Goal: Information Seeking & Learning: Find specific page/section

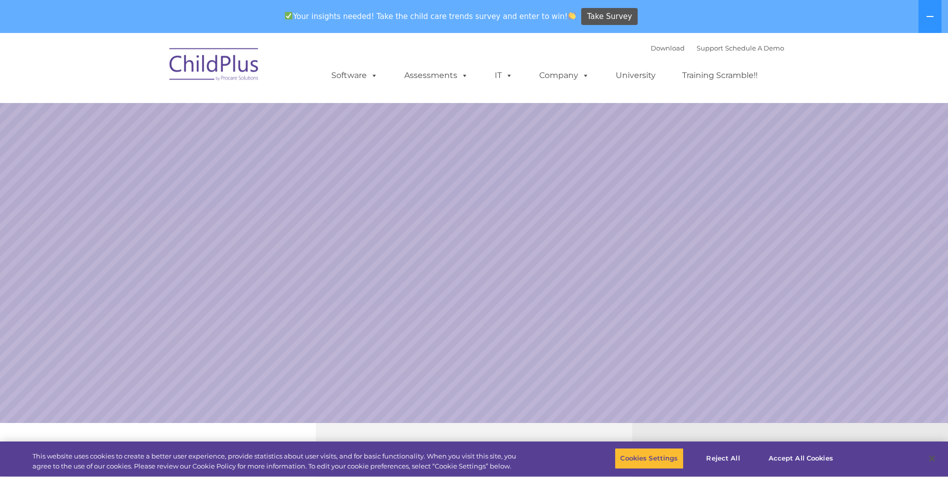
select select "MEDIUM"
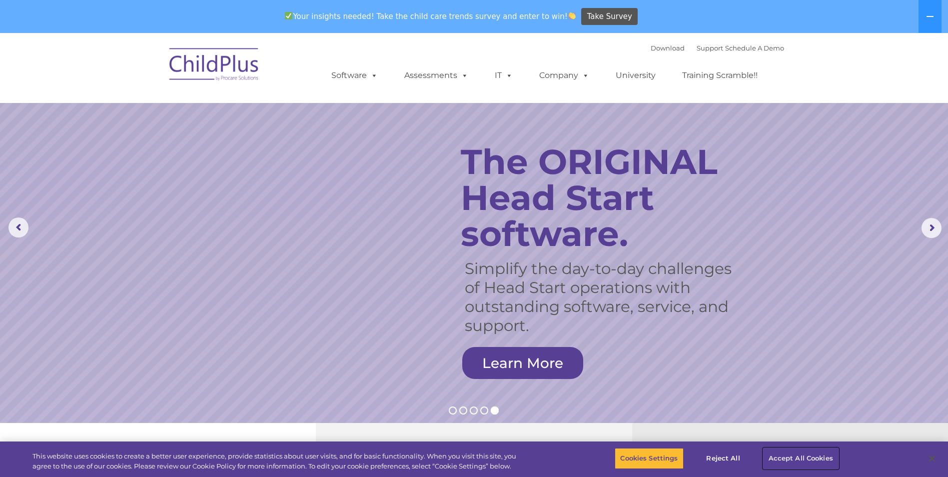
click at [807, 458] on button "Accept All Cookies" at bounding box center [800, 458] width 75 height 21
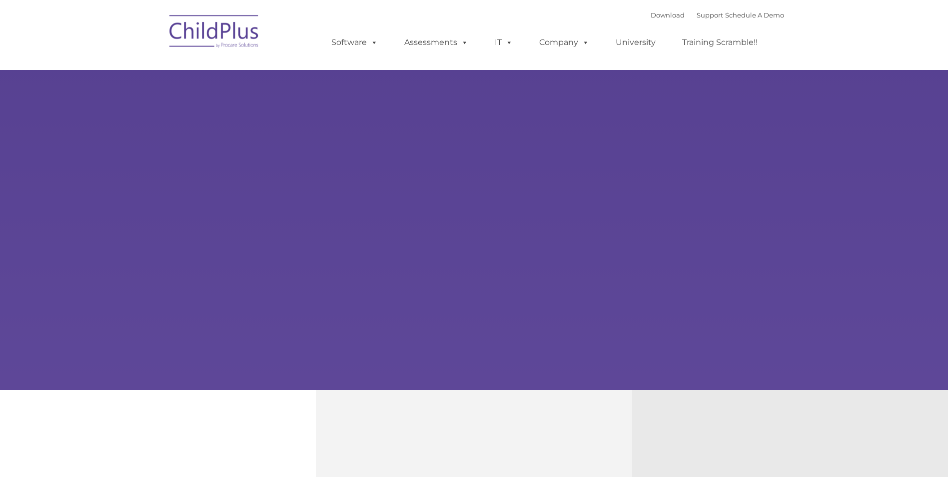
type input ""
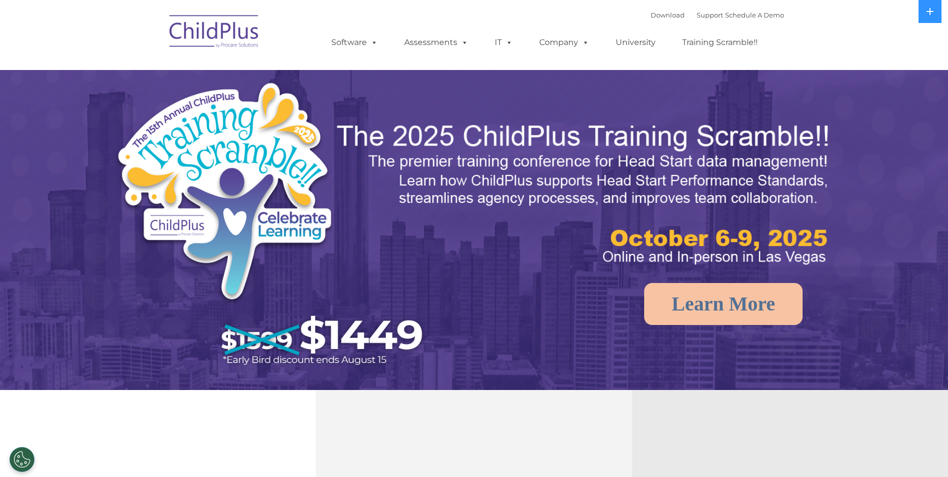
select select "MEDIUM"
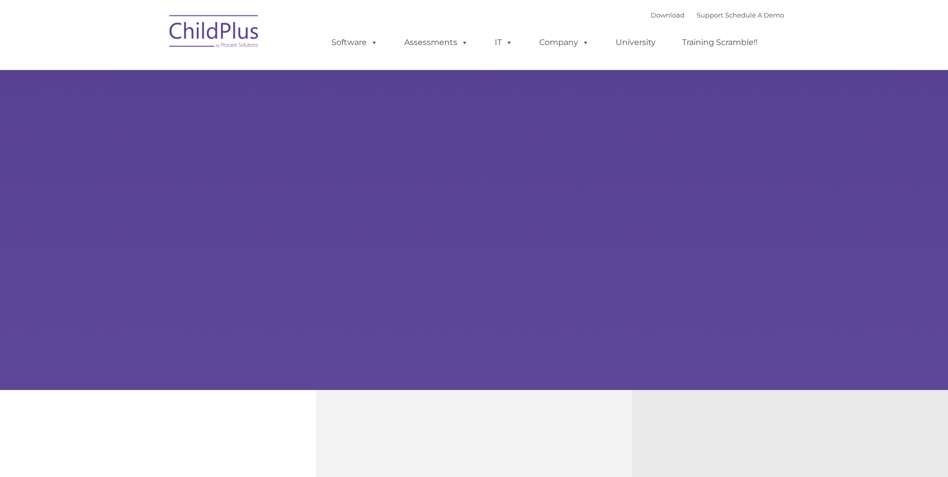
type input ""
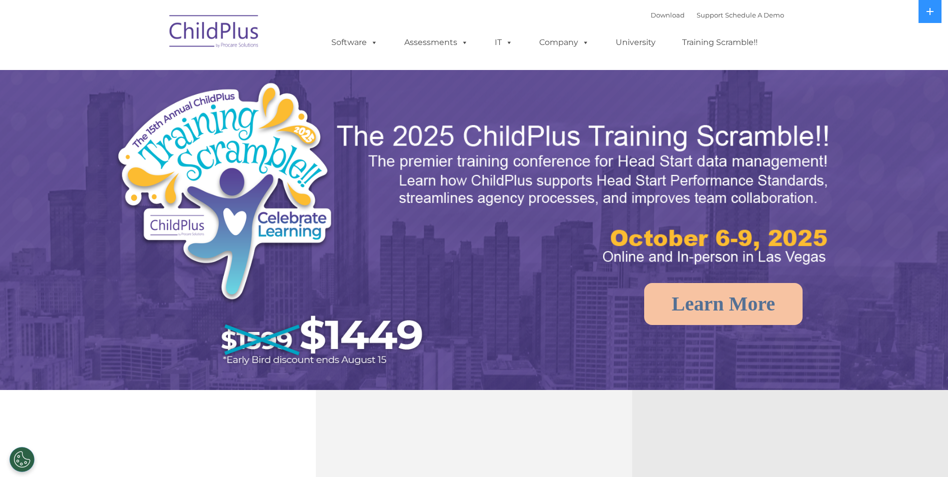
select select "MEDIUM"
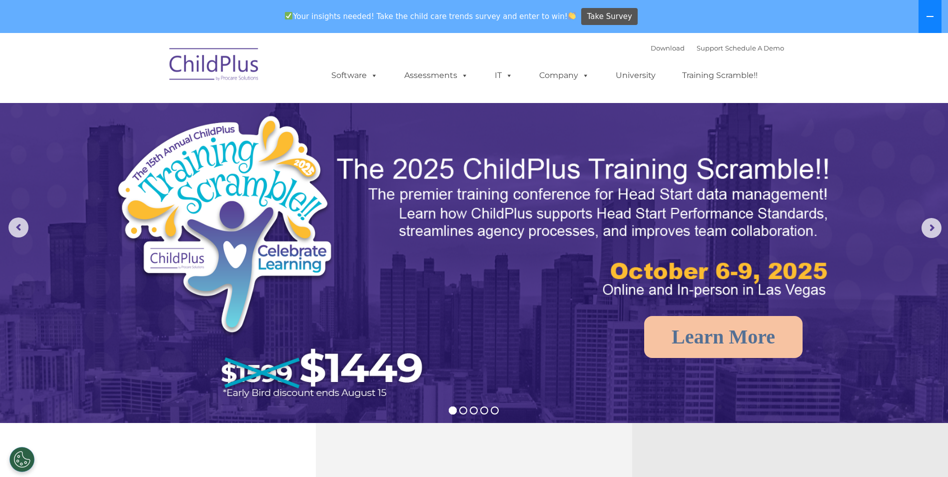
click at [929, 14] on icon at bounding box center [930, 16] width 8 height 8
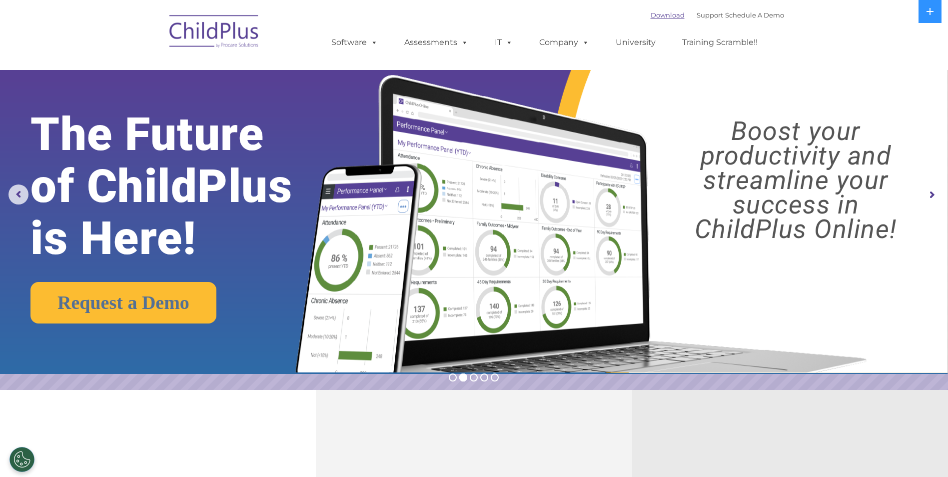
click at [655, 14] on link "Download" at bounding box center [667, 15] width 34 height 8
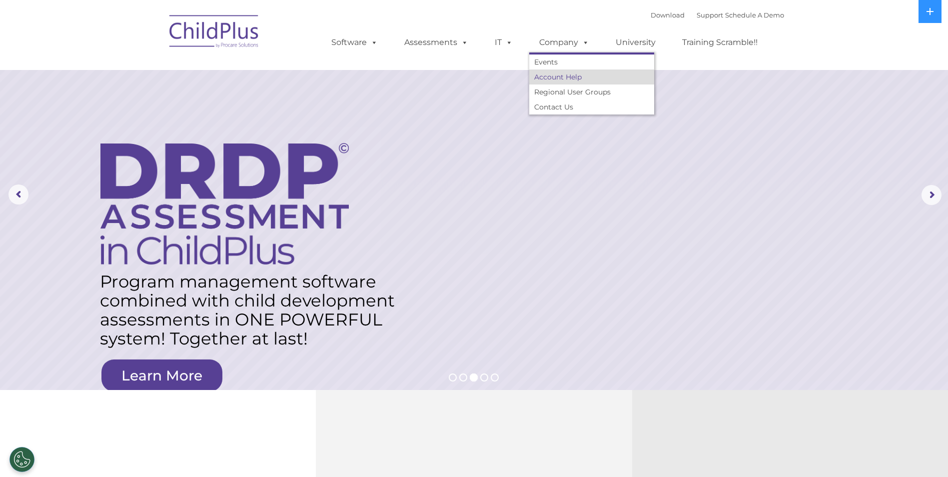
click at [558, 80] on link "Account Help" at bounding box center [591, 76] width 125 height 15
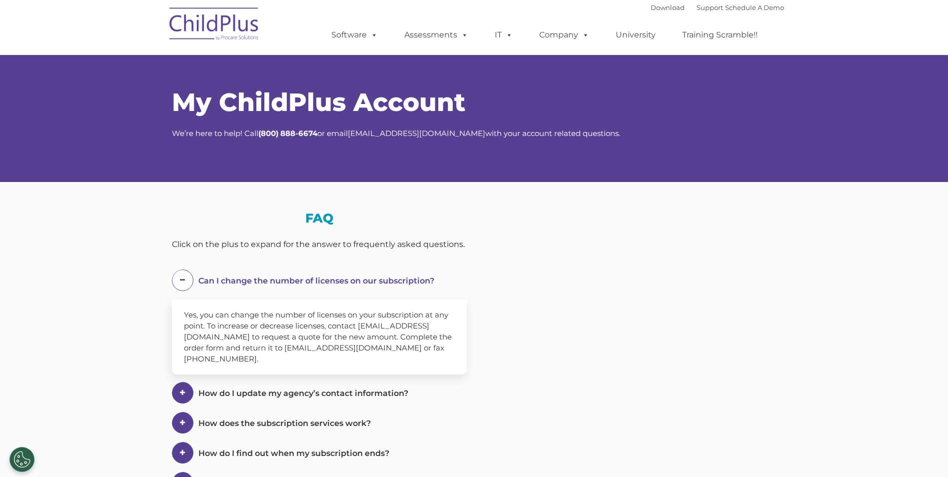
select select "MEDIUM"
